Goal: Complete application form

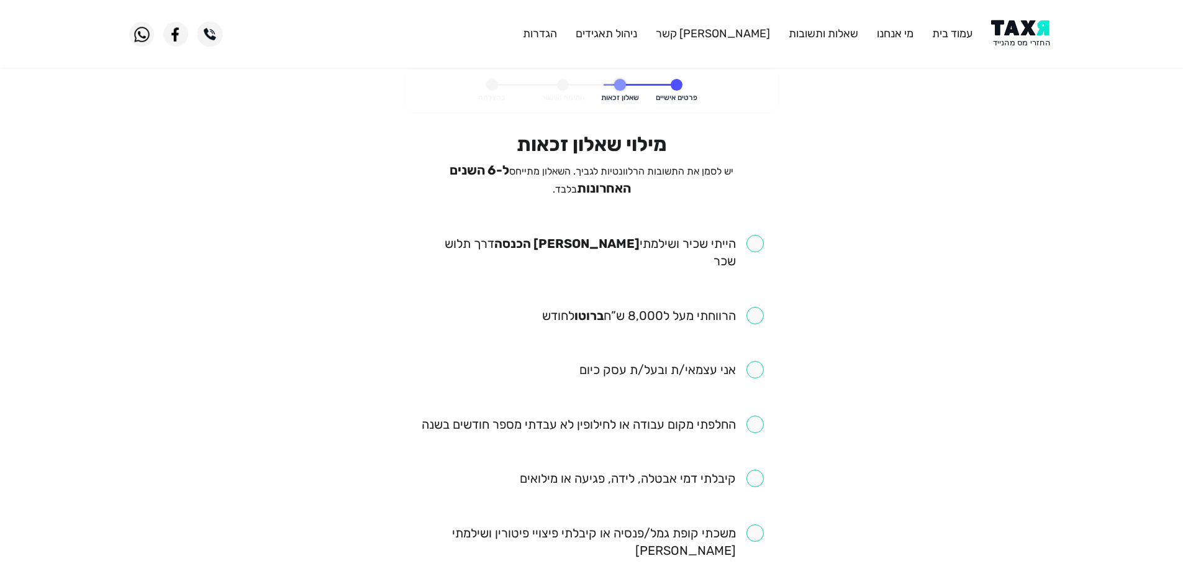
click at [749, 238] on input "checkbox" at bounding box center [592, 252] width 344 height 35
checkbox input "true"
click at [757, 307] on input "checkbox" at bounding box center [653, 315] width 222 height 17
checkbox input "true"
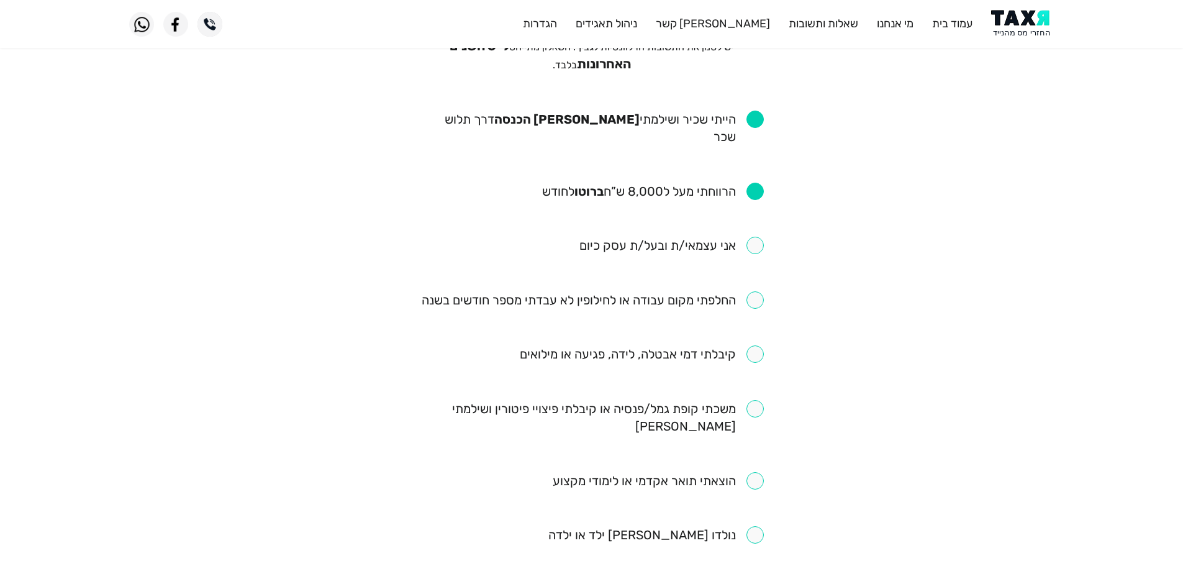
click at [755, 291] on input "checkbox" at bounding box center [593, 299] width 342 height 17
checkbox input "true"
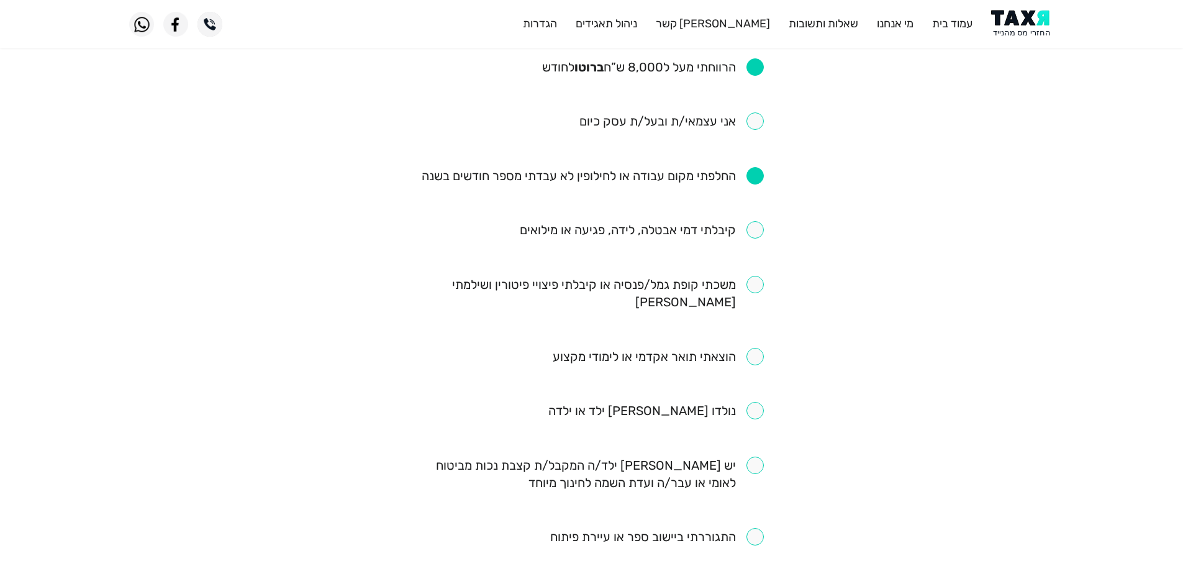
click at [754, 221] on input "checkbox" at bounding box center [642, 229] width 244 height 17
checkbox input "true"
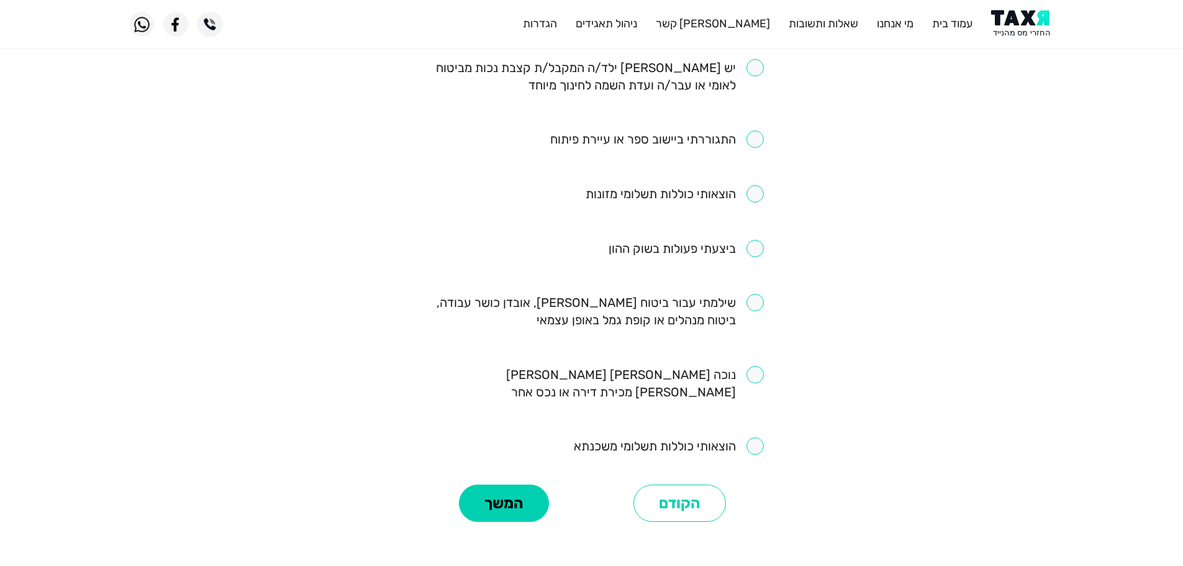
scroll to position [675, 0]
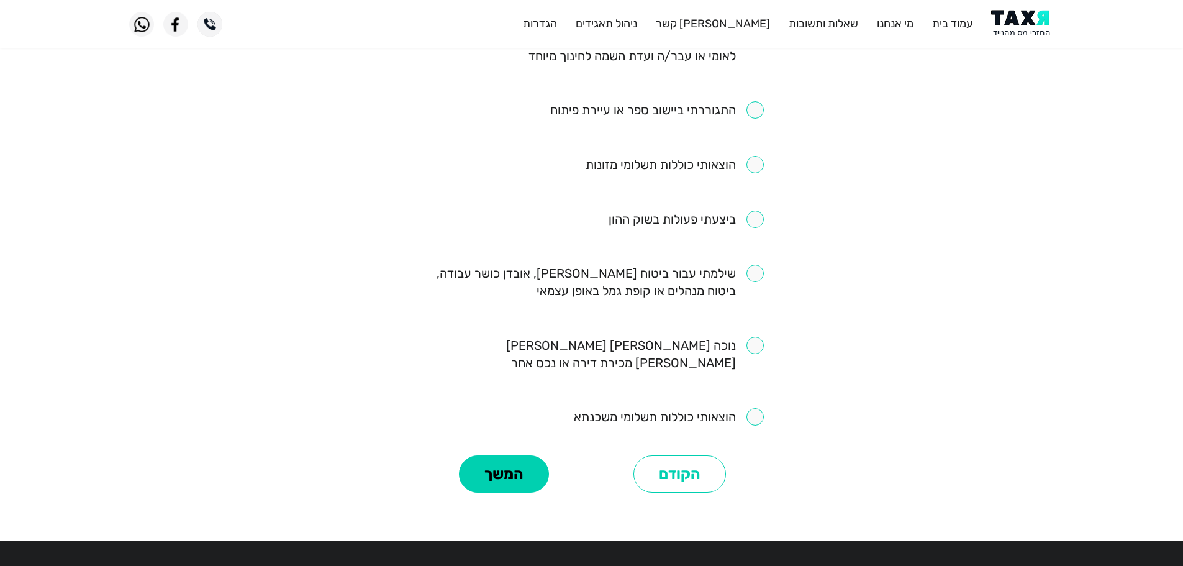
click at [757, 264] on input "checkbox" at bounding box center [592, 281] width 344 height 35
click at [755, 264] on input "checkbox" at bounding box center [592, 281] width 344 height 35
checkbox input "false"
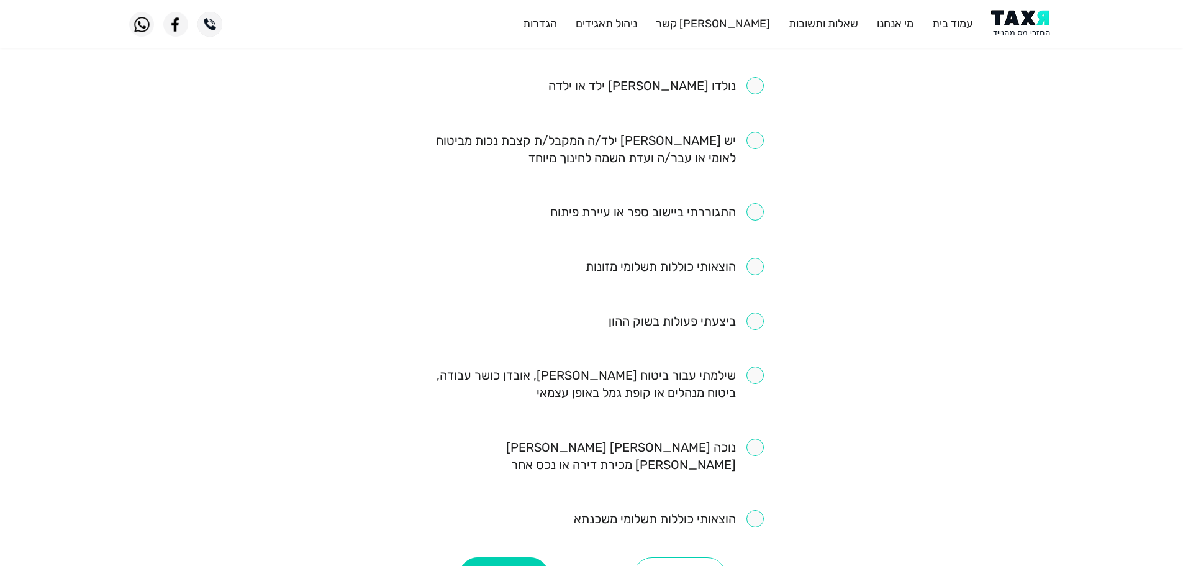
scroll to position [551, 0]
